Goal: Task Accomplishment & Management: Use online tool/utility

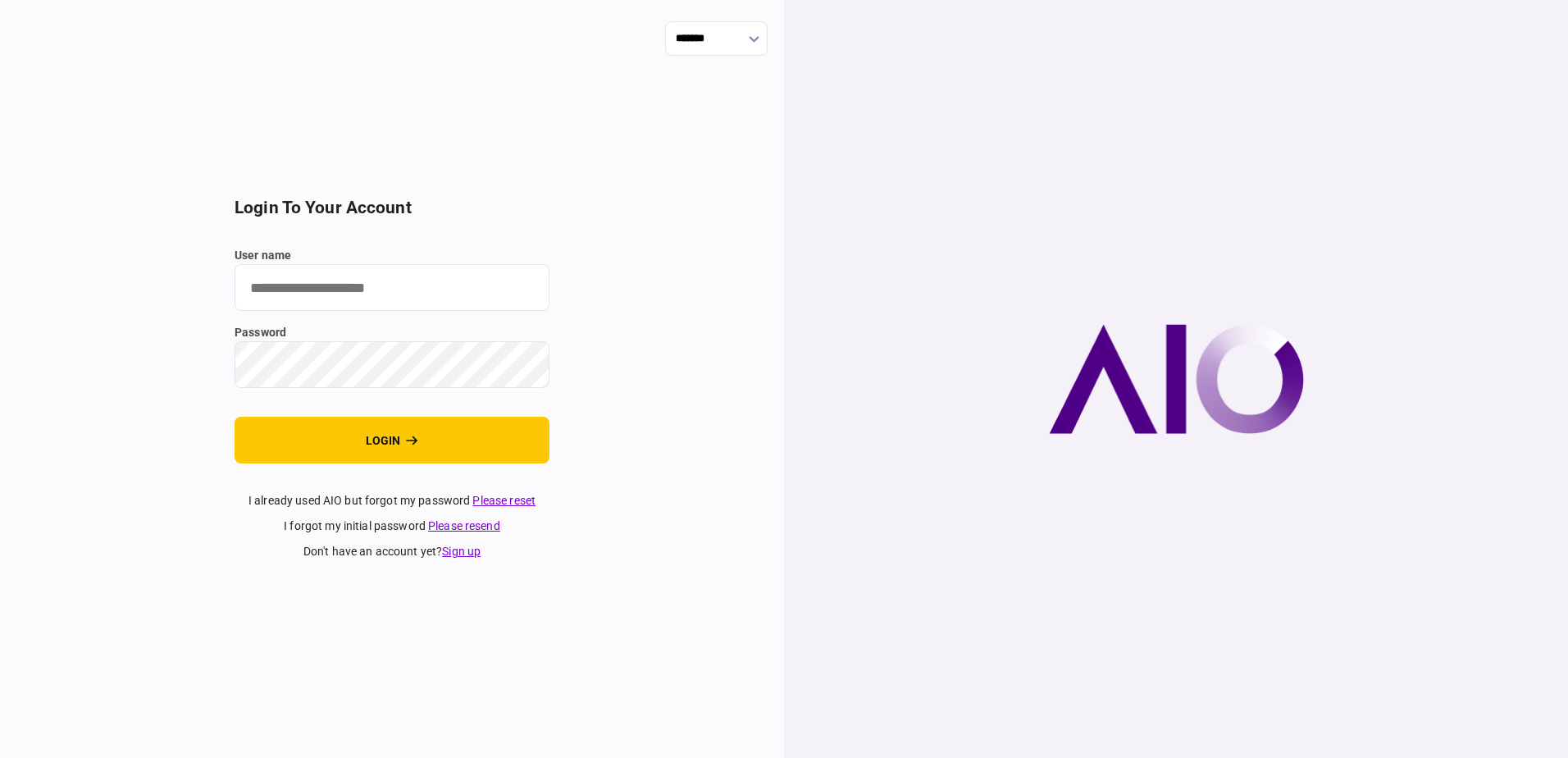
type input "**********"
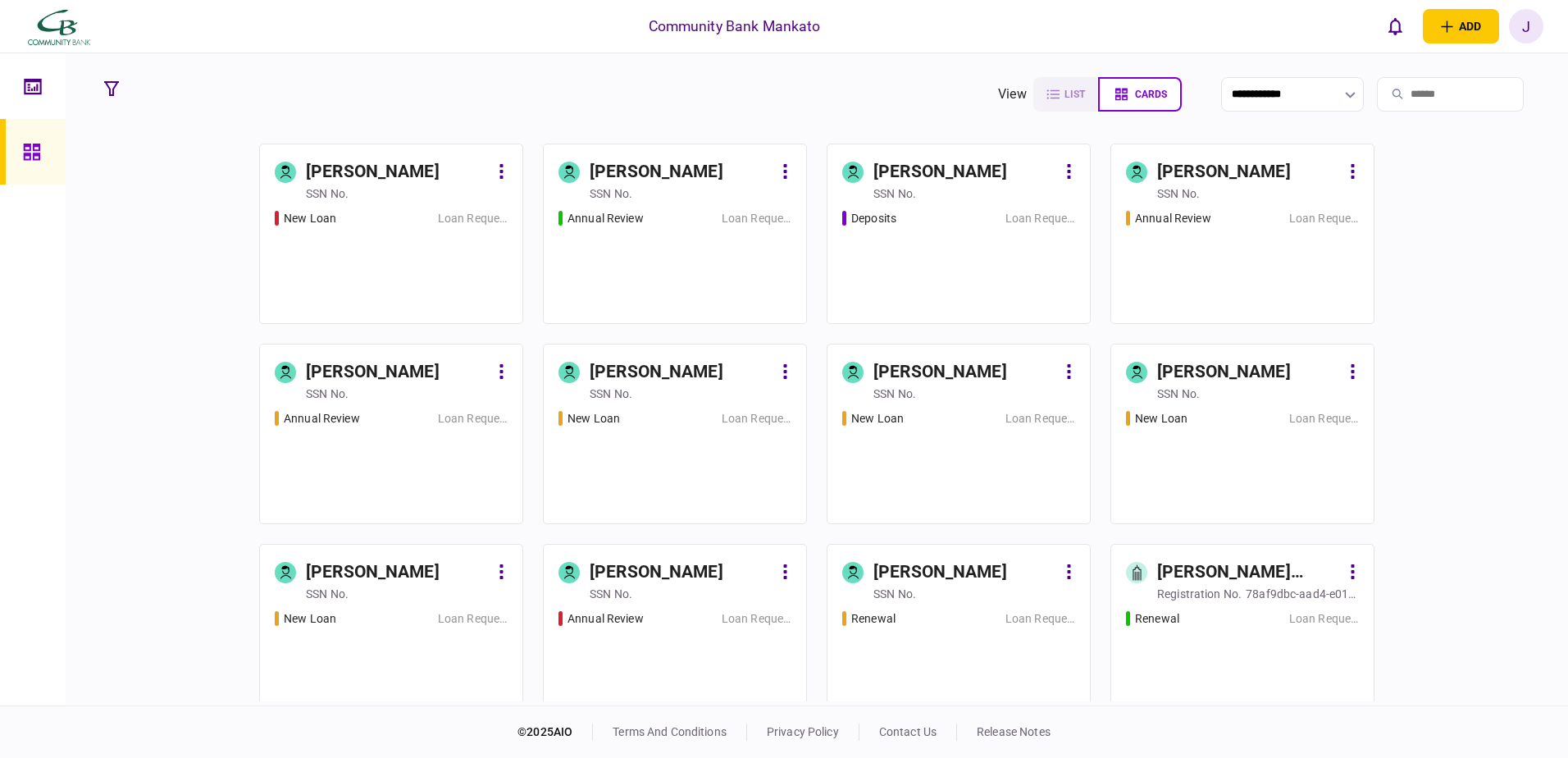
click at [369, 211] on div "New Loan" at bounding box center [353, 218] width 155 height 18
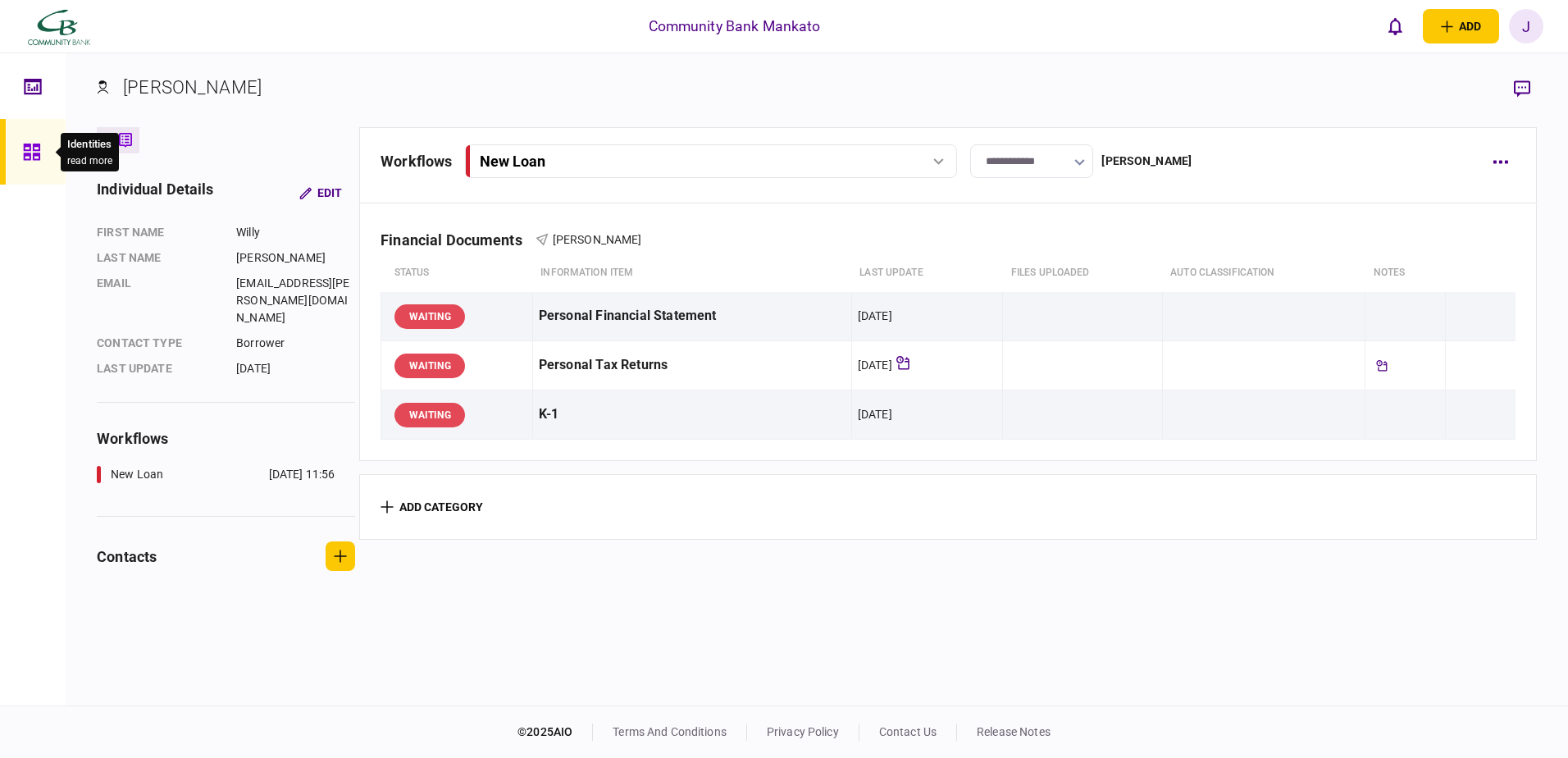
click at [47, 153] on div at bounding box center [36, 151] width 26 height 66
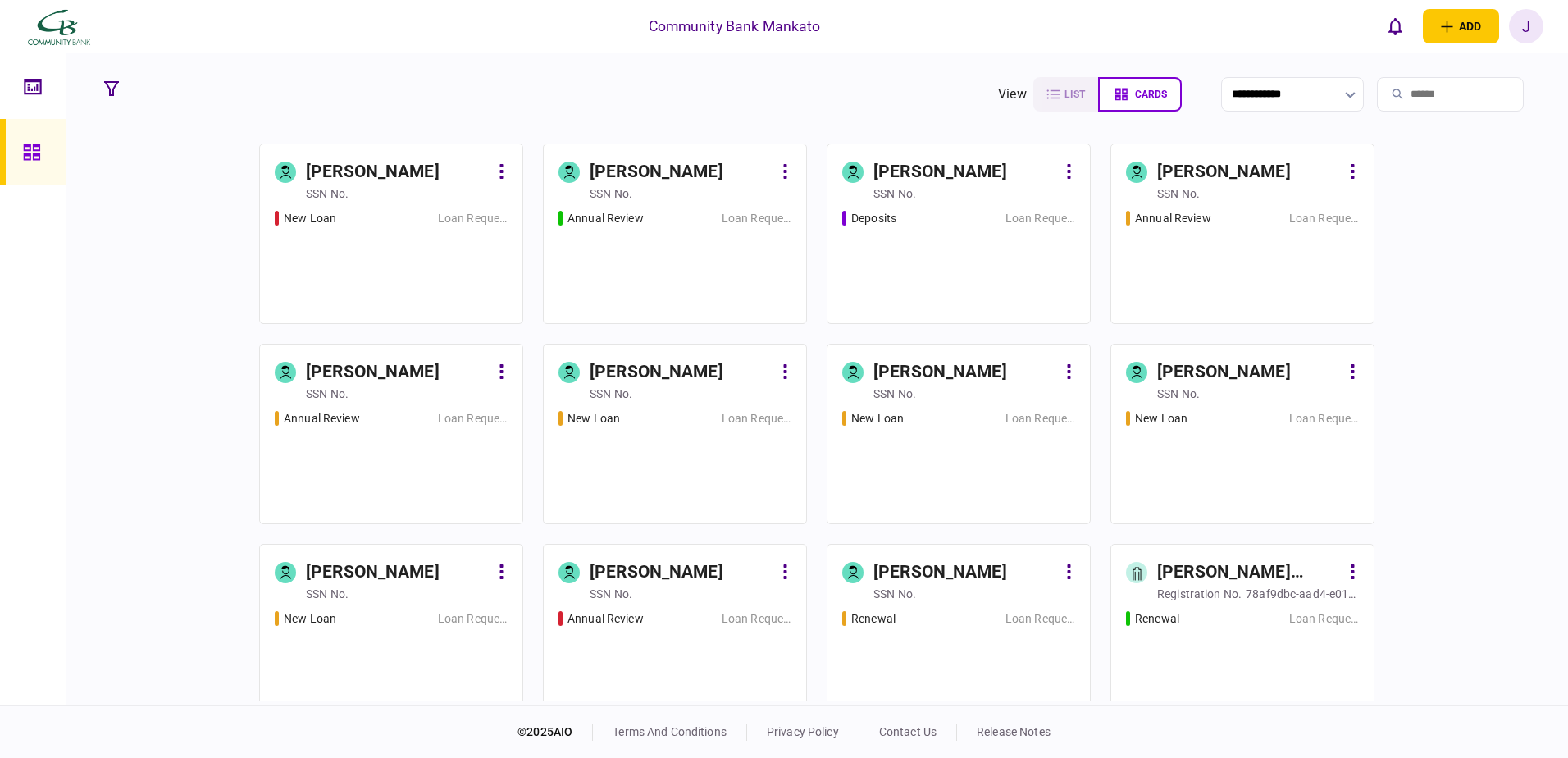
click at [967, 206] on link "[PERSON_NAME] SSN no. Deposits Loan Request" at bounding box center [959, 233] width 264 height 180
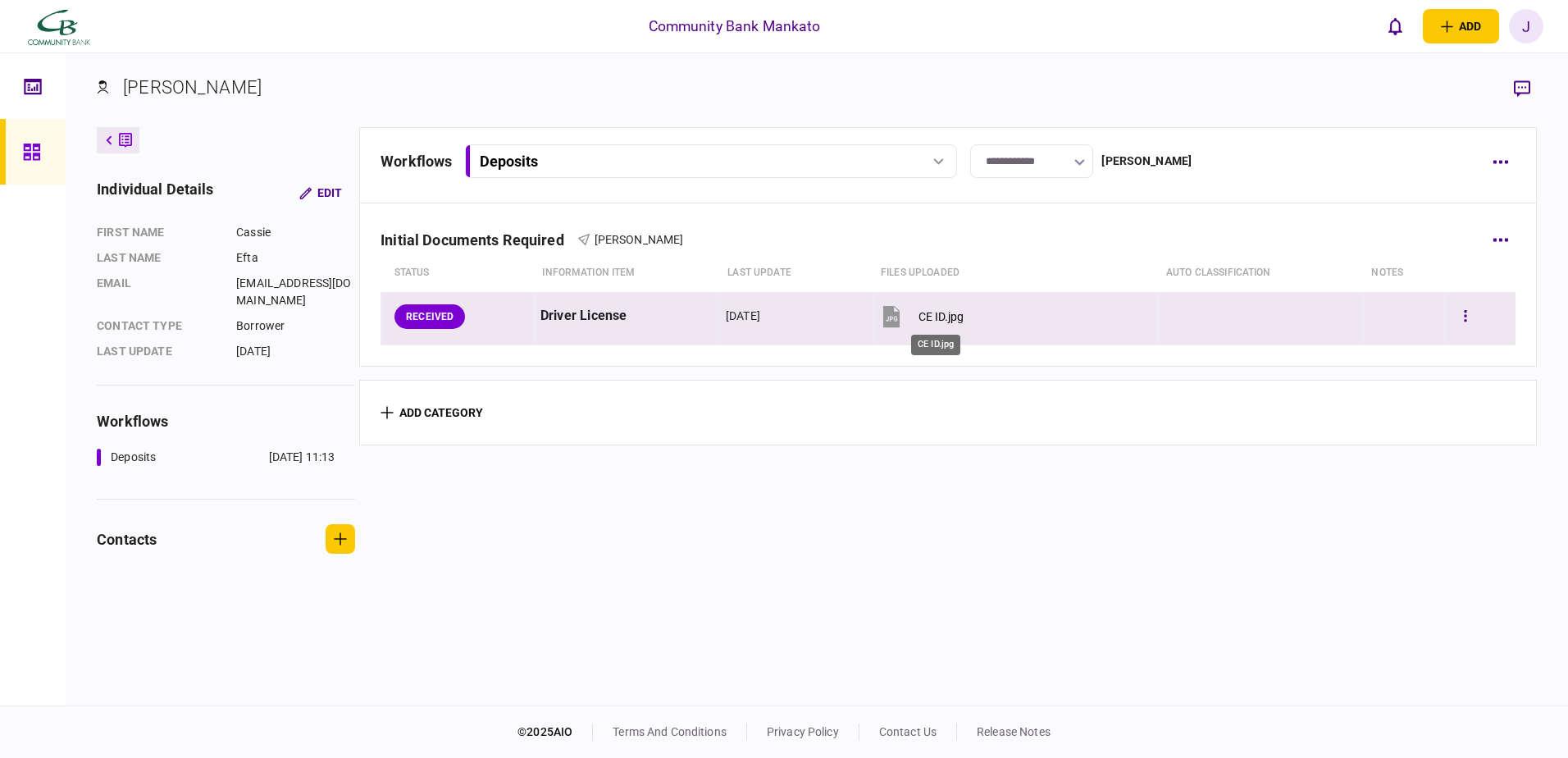
click at [921, 321] on div "CE ID.jpg" at bounding box center [941, 317] width 45 height 13
click at [1464, 312] on icon "button" at bounding box center [1465, 316] width 4 height 16
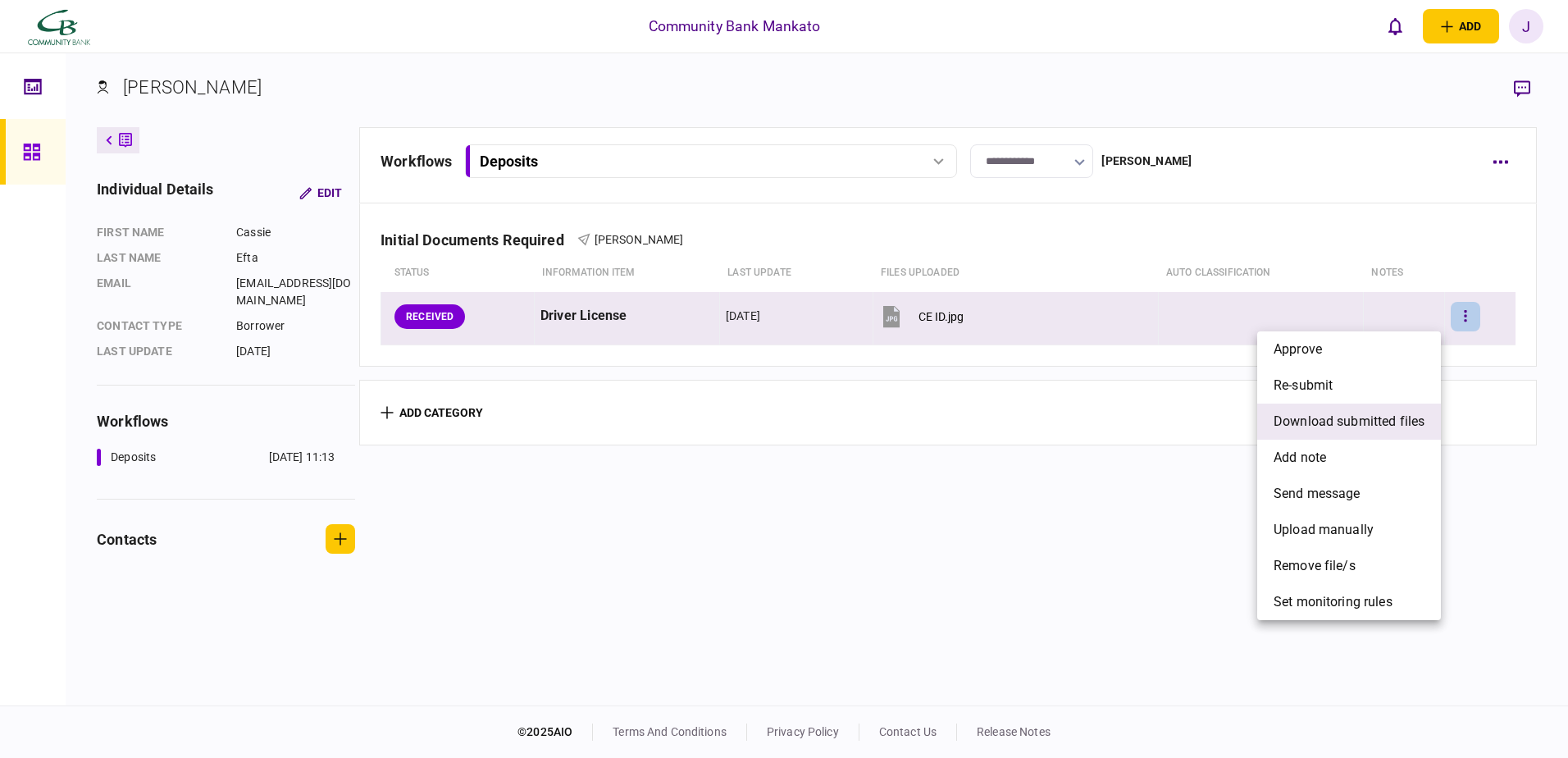
click at [1393, 413] on span "download submitted files" at bounding box center [1348, 421] width 151 height 19
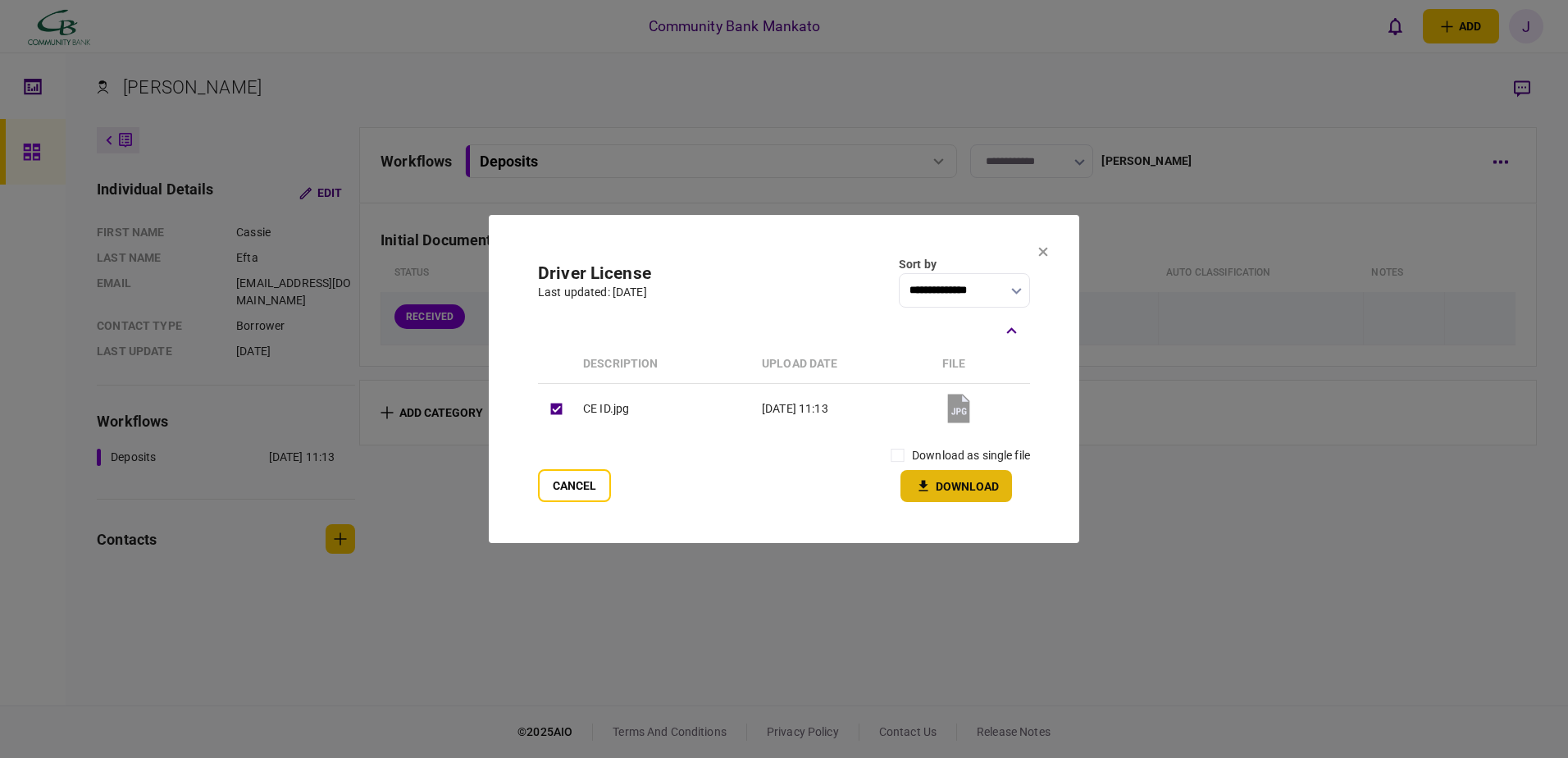
click at [949, 487] on button "Download" at bounding box center [956, 486] width 112 height 32
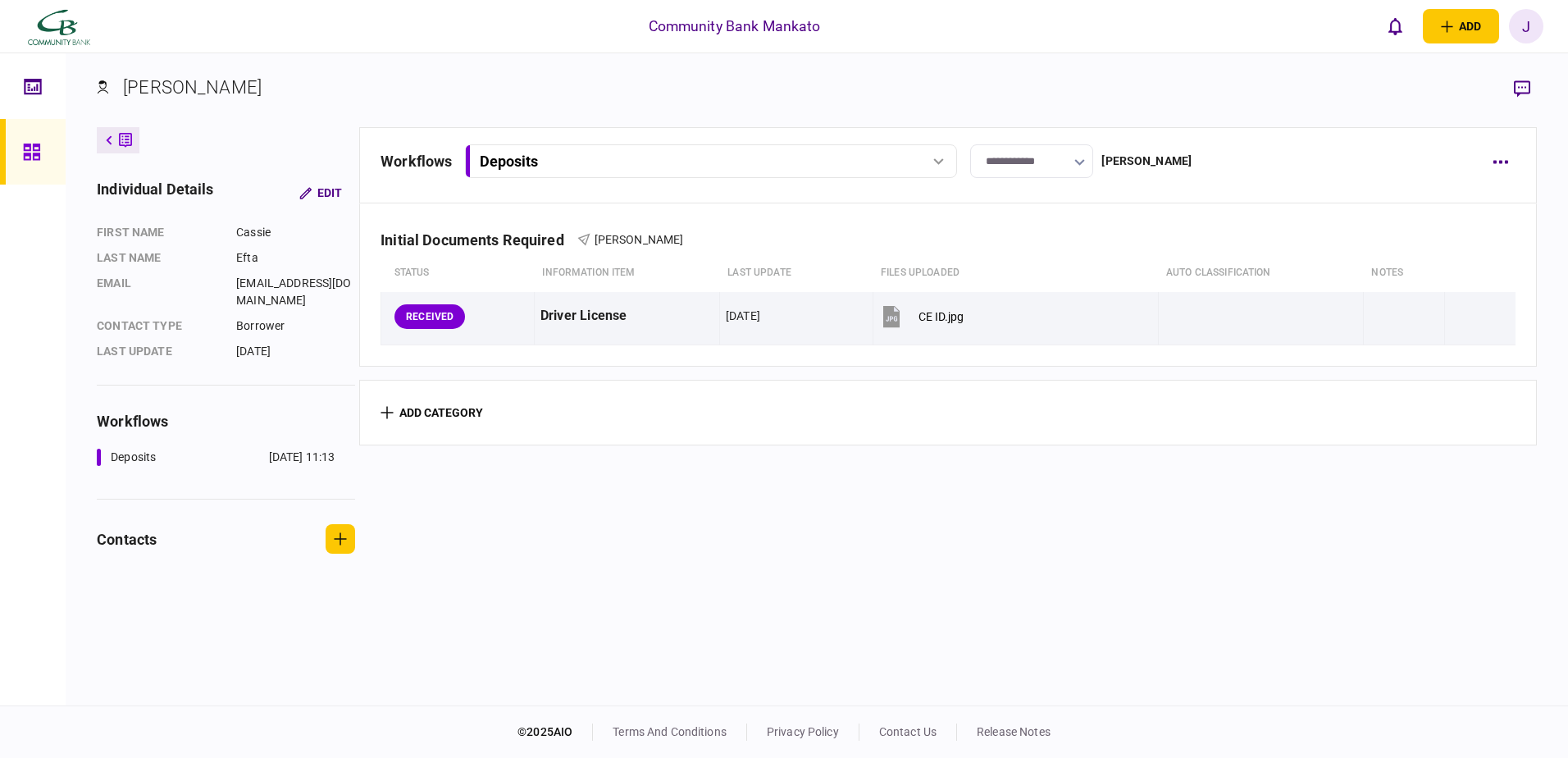
drag, startPoint x: 609, startPoint y: 578, endPoint x: 653, endPoint y: 541, distance: 57.5
click at [609, 578] on section "**********" at bounding box center [947, 415] width 1177 height 574
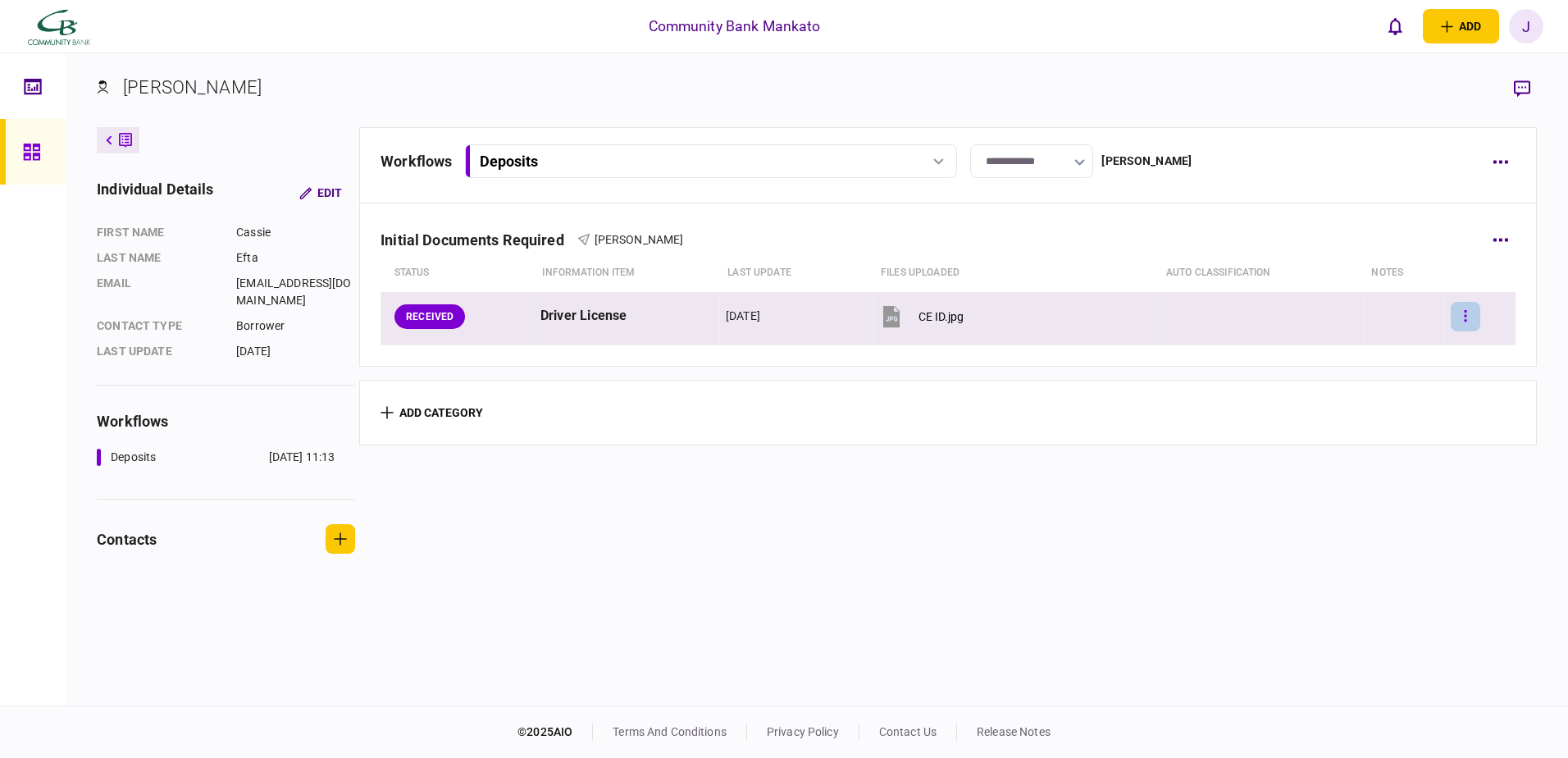
click at [1453, 319] on button "button" at bounding box center [1465, 317] width 30 height 30
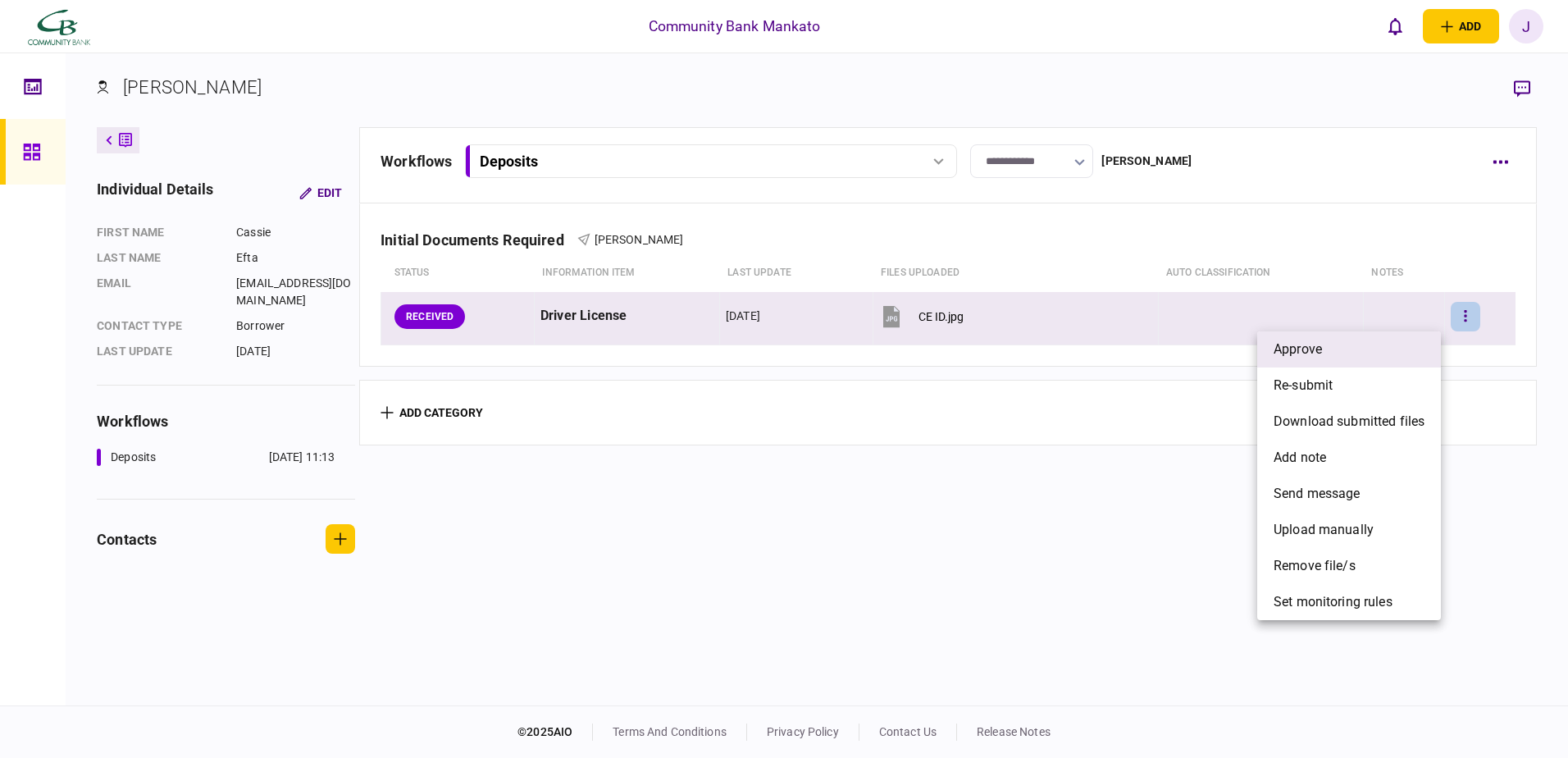
click at [1380, 350] on li "approve" at bounding box center [1349, 349] width 184 height 36
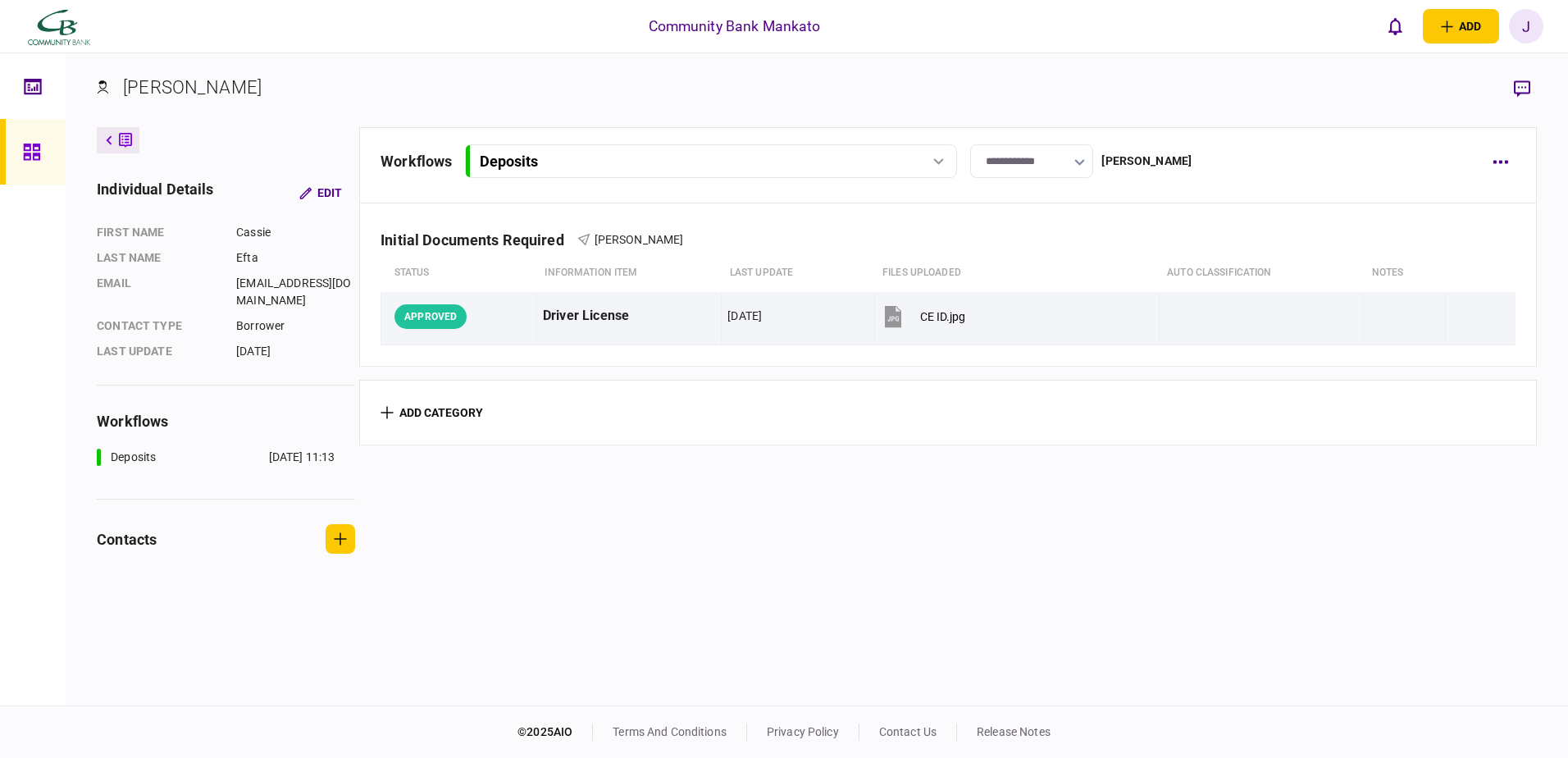
click at [30, 144] on icon at bounding box center [31, 151] width 17 height 17
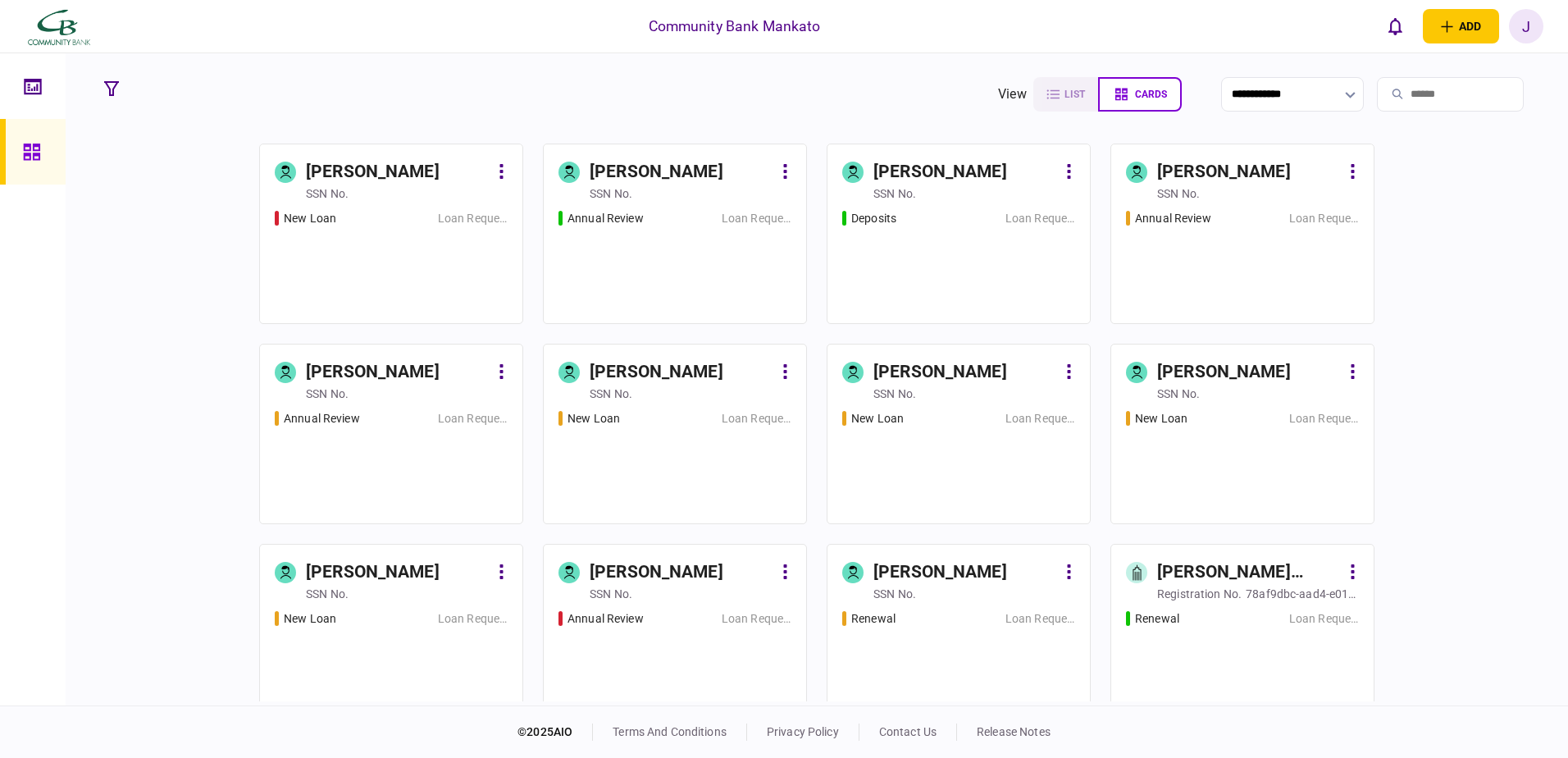
click at [1535, 38] on div "J" at bounding box center [1526, 26] width 34 height 34
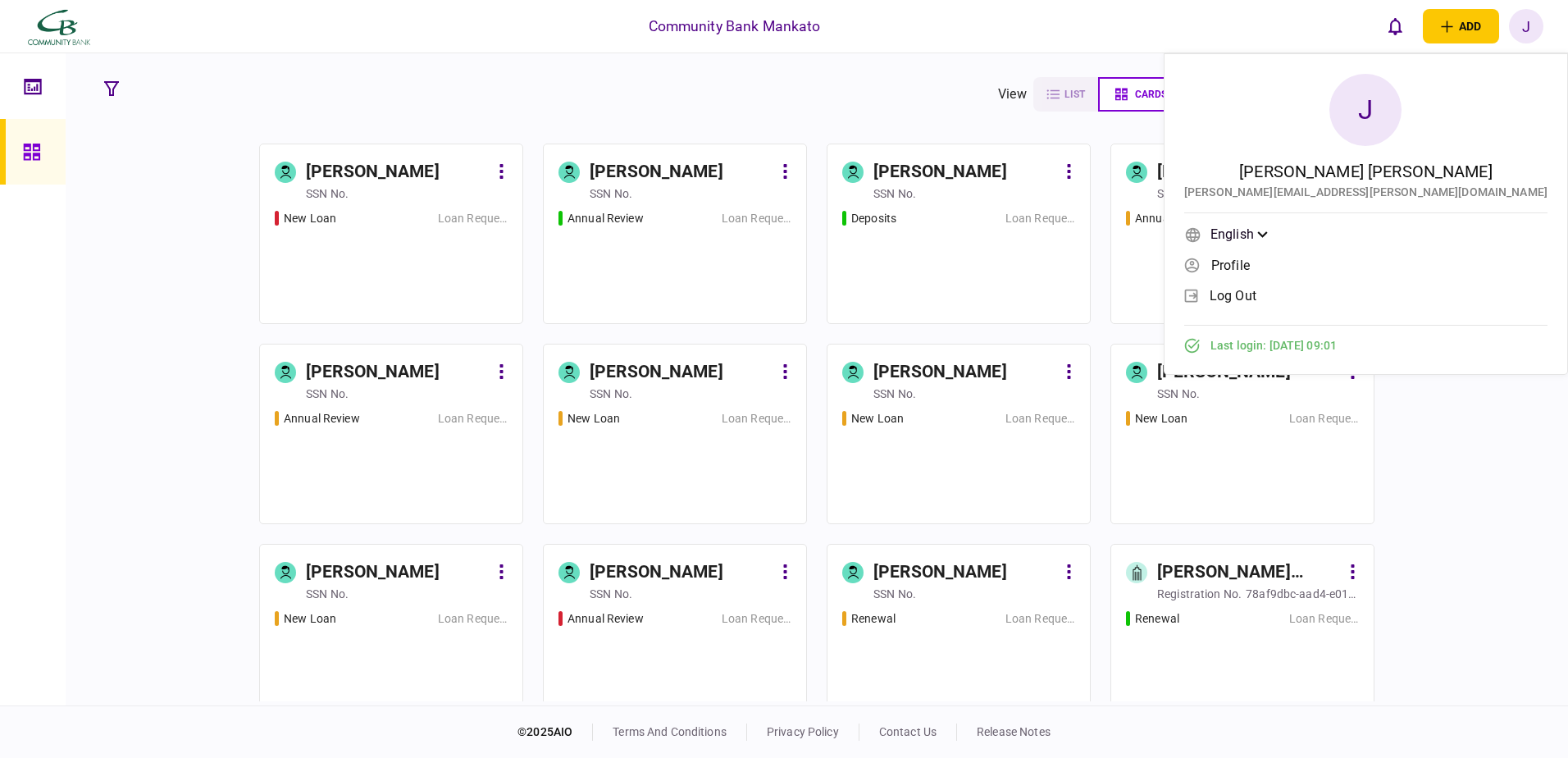
click at [1257, 302] on span "log out" at bounding box center [1233, 295] width 47 height 14
